Goal: Complete application form

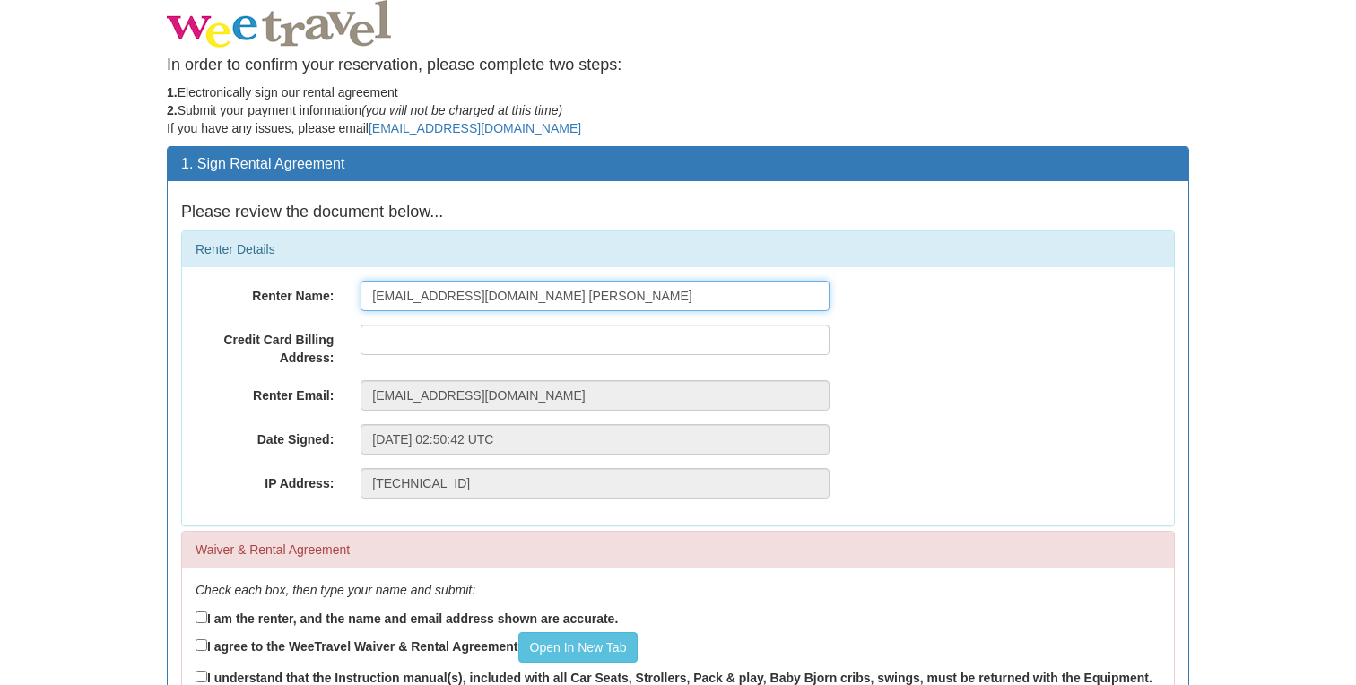
click at [554, 298] on input "[EMAIL_ADDRESS][DOMAIN_NAME] [PERSON_NAME]" at bounding box center [594, 296] width 469 height 30
type input "[PERSON_NAME]"
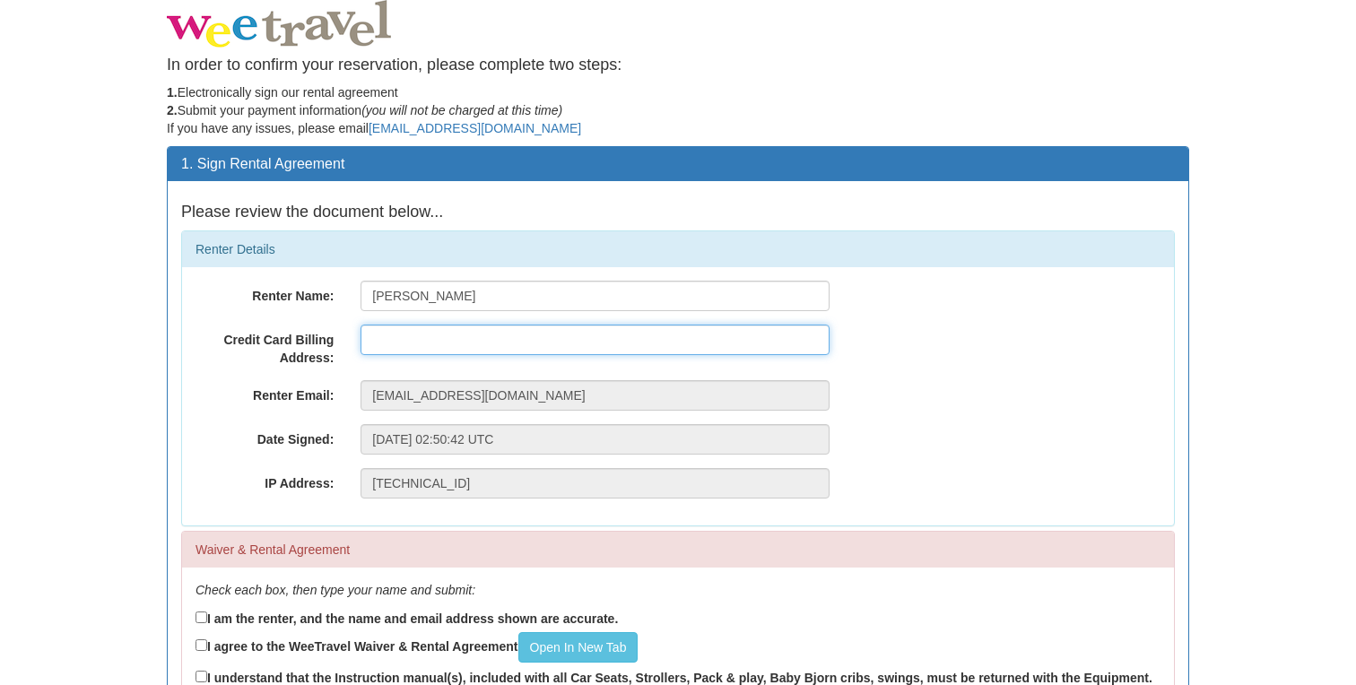
click at [490, 335] on input "text" at bounding box center [594, 340] width 469 height 30
type input "4"
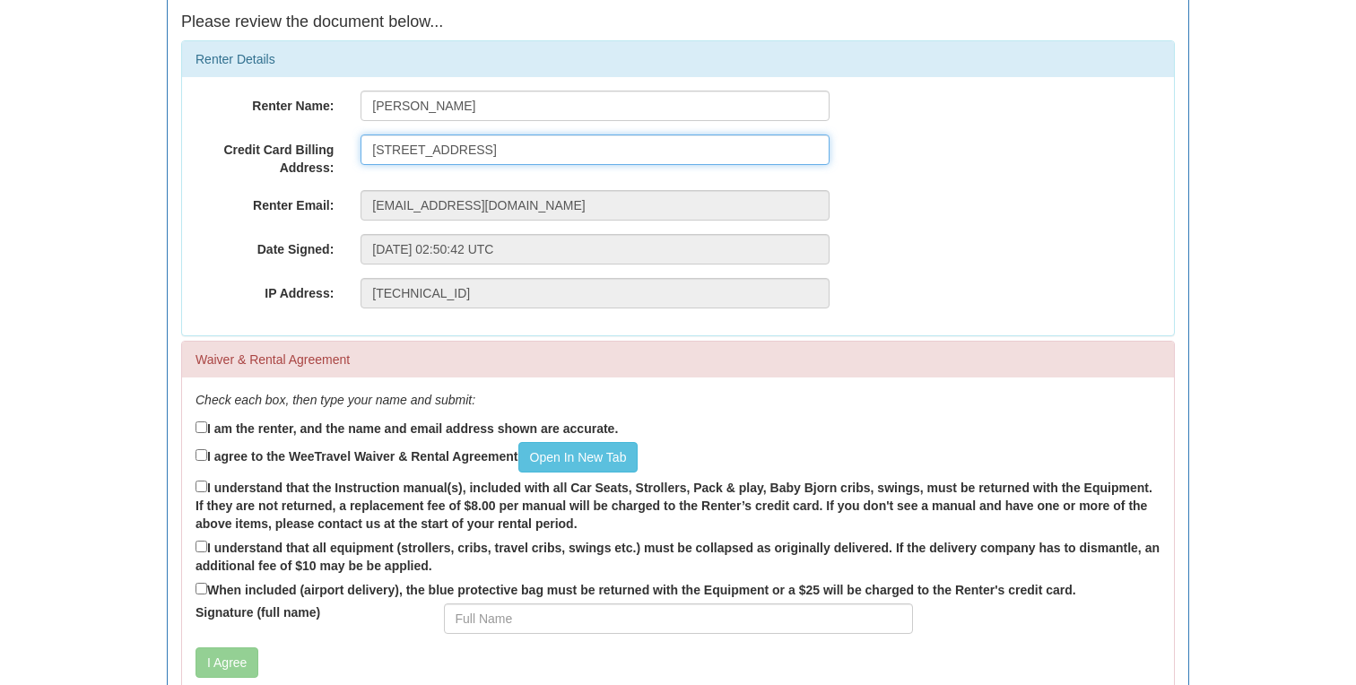
scroll to position [222, 0]
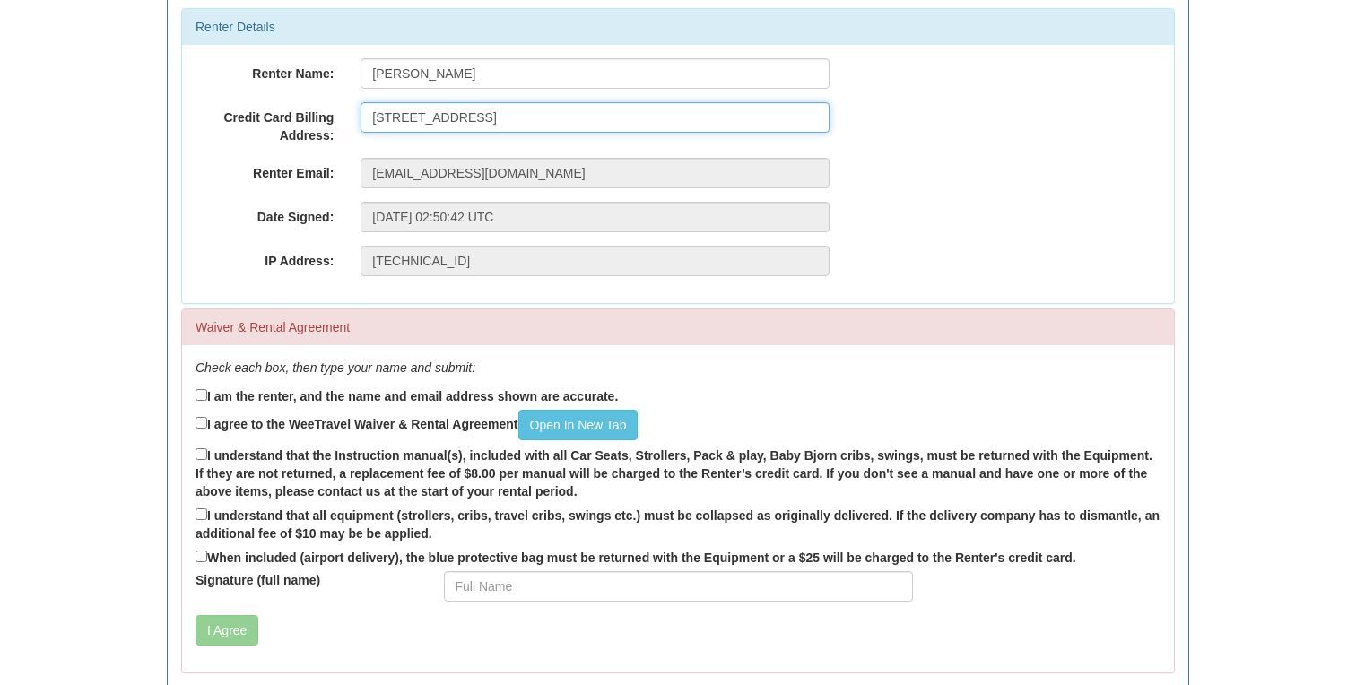
type input "2196 Dundas St West, Toronto, On M6R1X3"
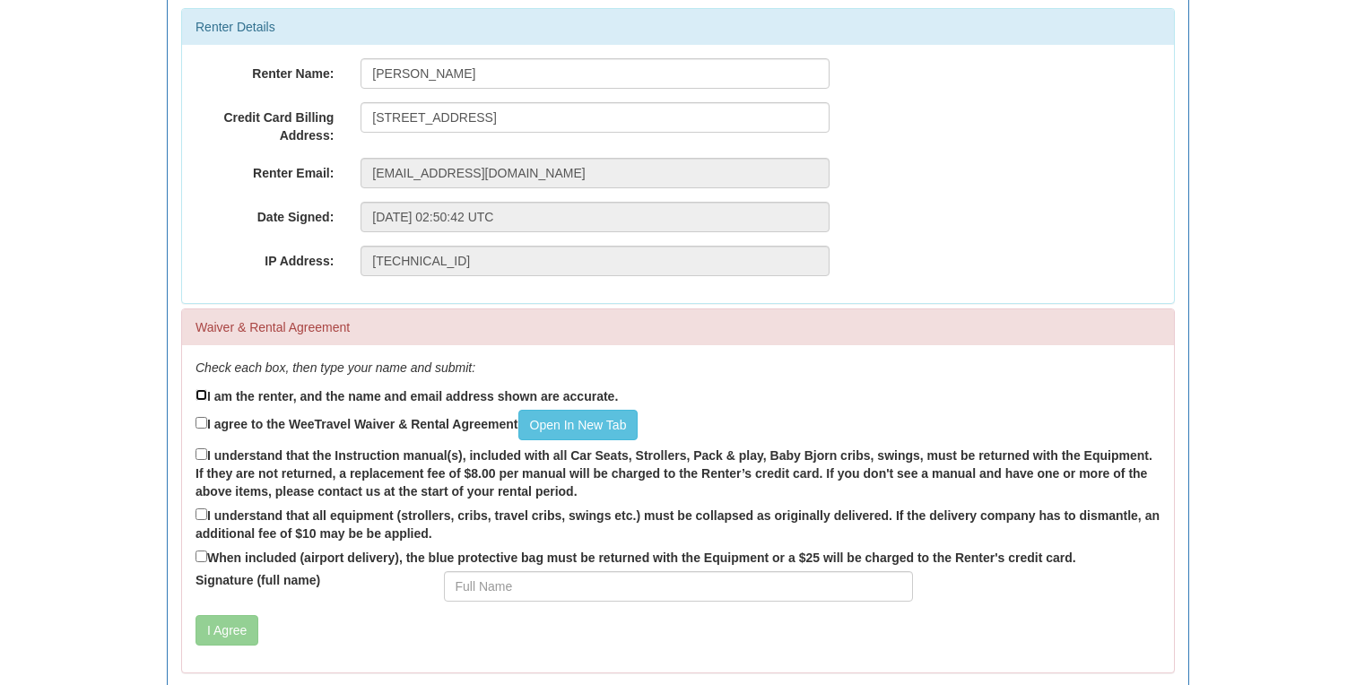
click at [202, 395] on input "I am the renter, and the name and email address shown are accurate." at bounding box center [201, 395] width 12 height 12
checkbox input "true"
click at [202, 425] on input "I agree to the WeeTravel Waiver & Rental Agreement Open In New Tab" at bounding box center [201, 423] width 12 height 12
checkbox input "true"
click at [202, 460] on input "I understand that the Instruction manual(s), included with all Car Seats, Strol…" at bounding box center [201, 454] width 12 height 12
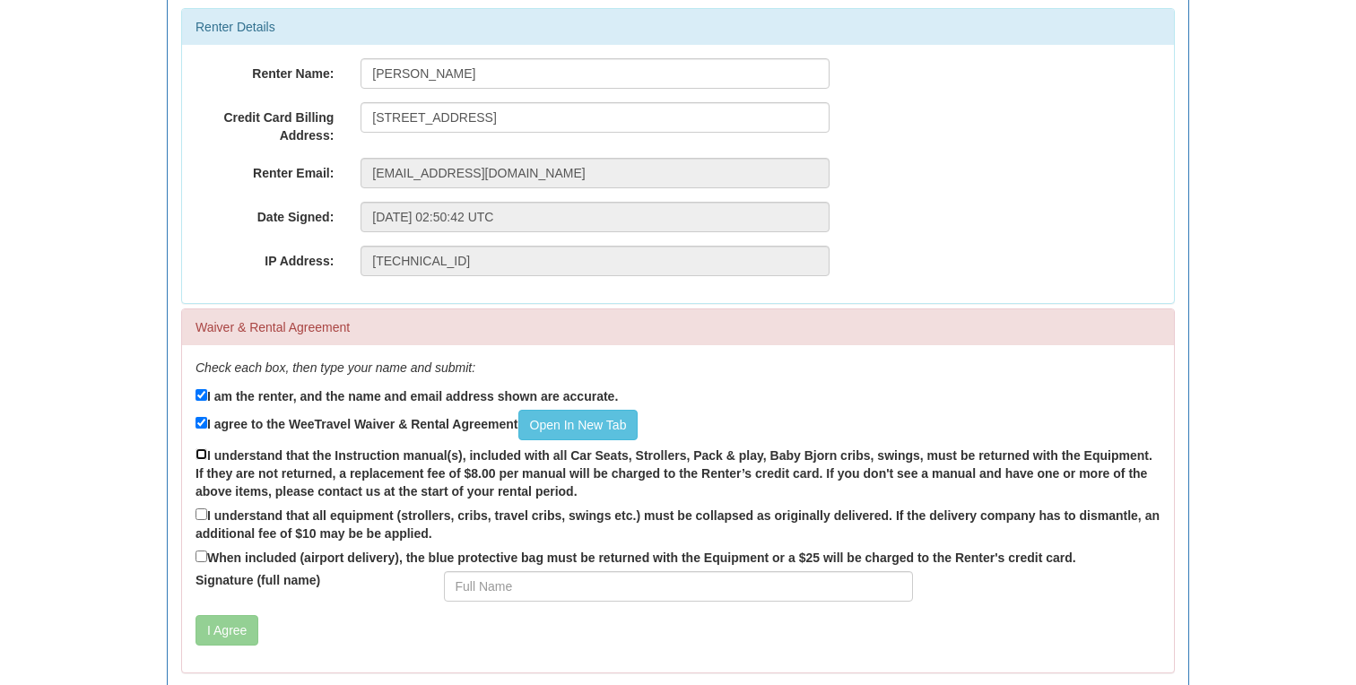
checkbox input "true"
click at [202, 512] on input "I understand that all equipment (strollers, cribs, travel cribs, swings etc.) m…" at bounding box center [201, 514] width 12 height 12
checkbox input "true"
click at [203, 553] on input "When included (airport delivery), the blue protective bag must be returned with…" at bounding box center [201, 557] width 12 height 12
checkbox input "true"
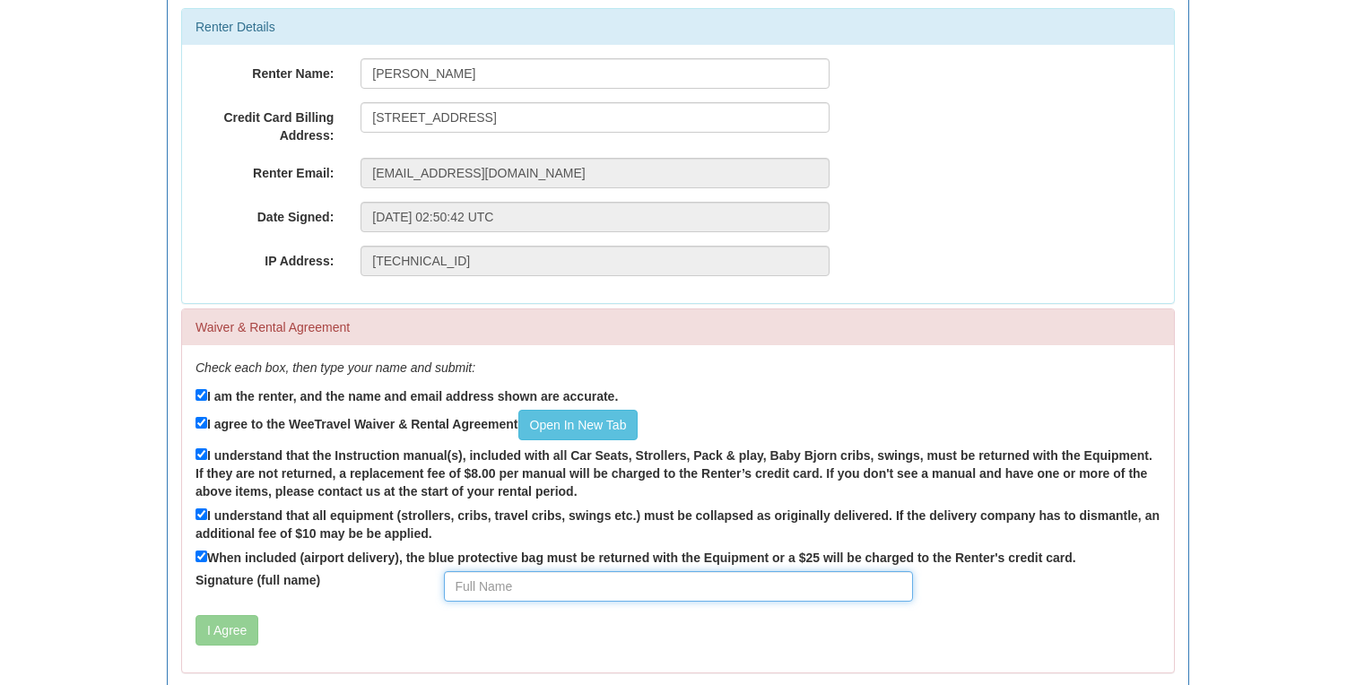
click at [481, 582] on input "Signature (full name)" at bounding box center [678, 586] width 469 height 30
type input "Rebecca Leach"
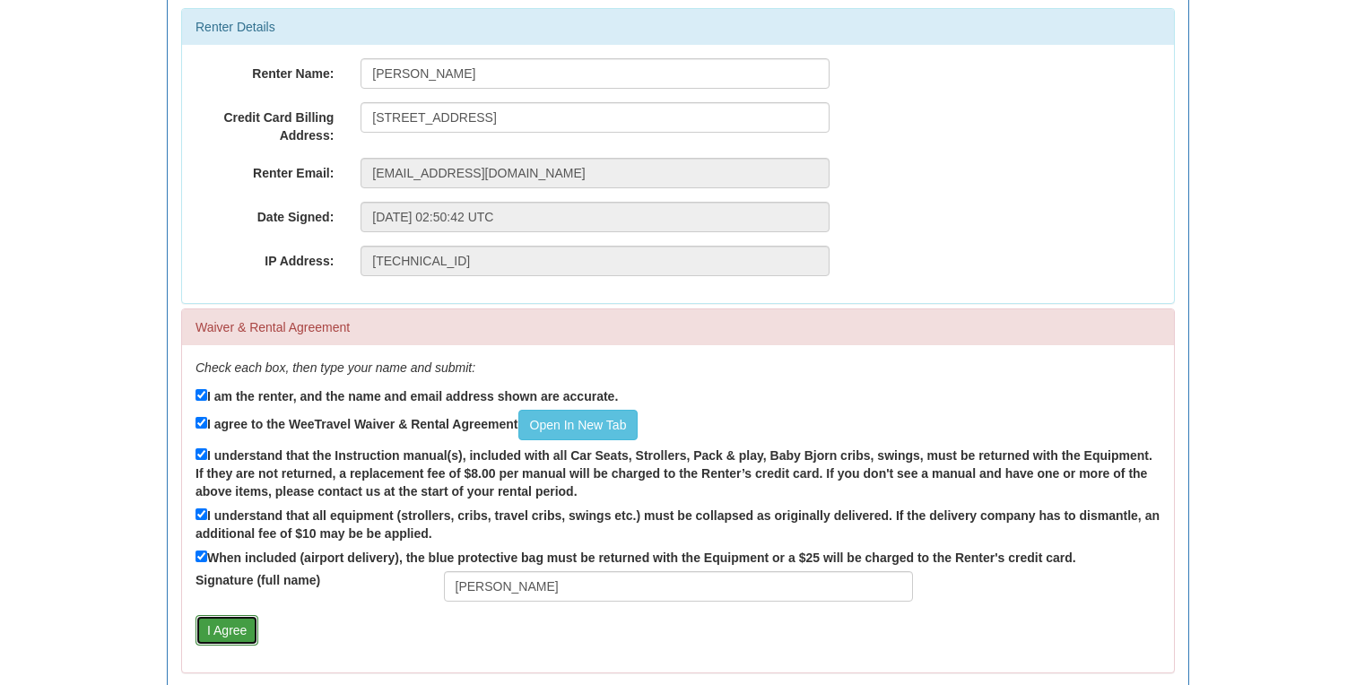
click at [227, 626] on button "I Agree" at bounding box center [226, 630] width 63 height 30
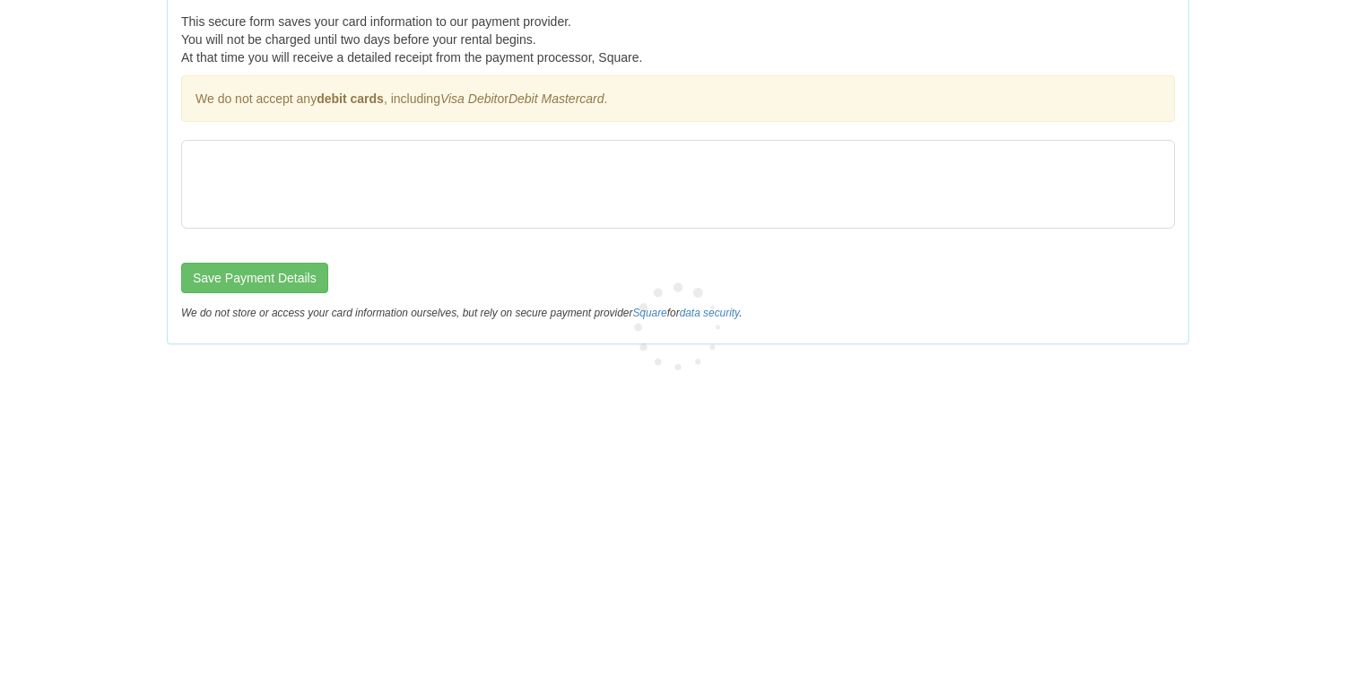
scroll to position [0, 0]
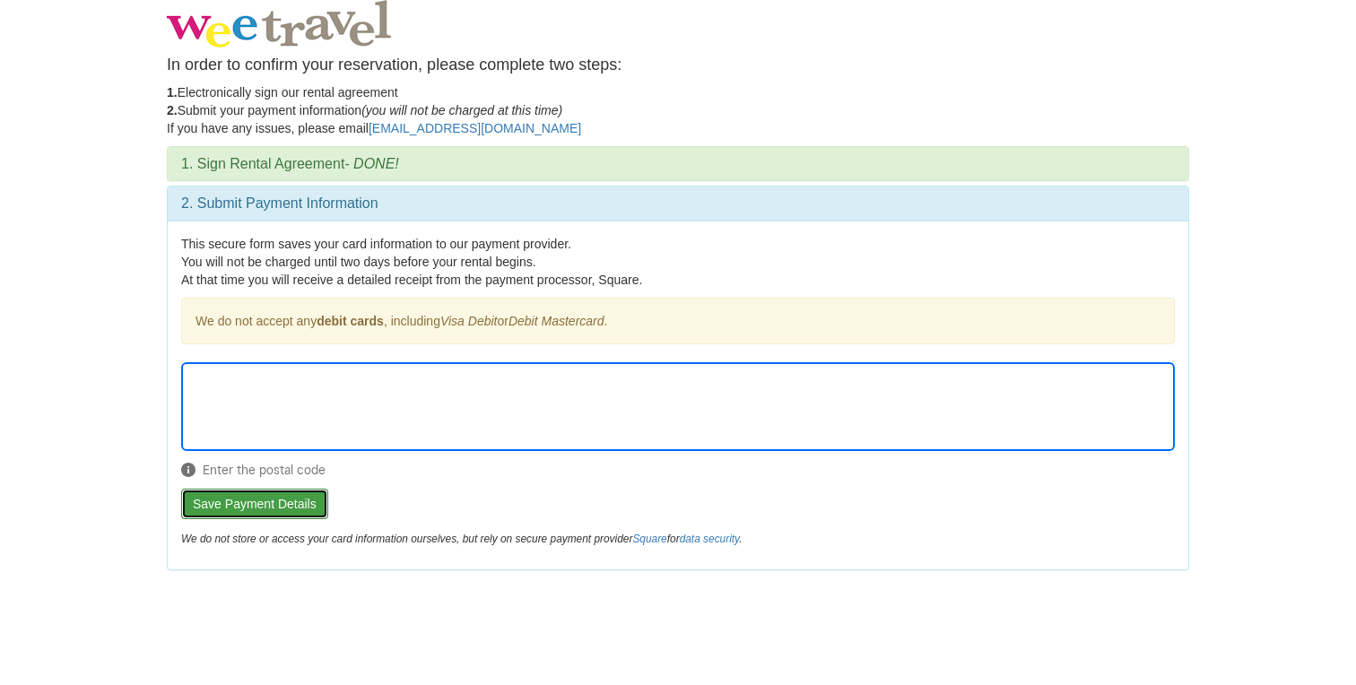
click at [260, 504] on button "Save Payment Details" at bounding box center [254, 504] width 147 height 30
